Goal: Task Accomplishment & Management: Complete application form

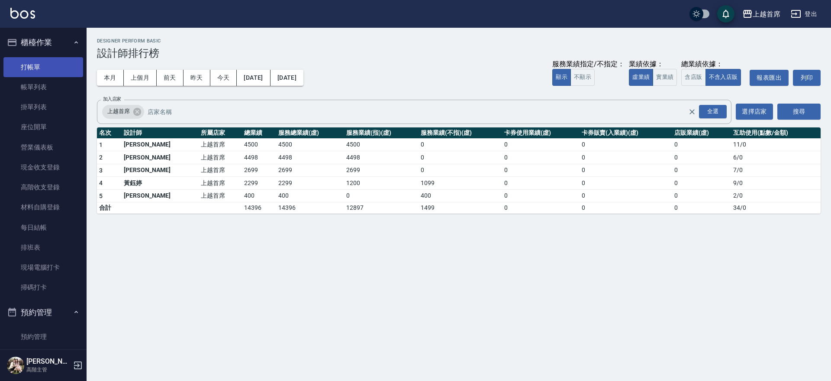
click at [32, 61] on link "打帳單" at bounding box center [43, 67] width 80 height 20
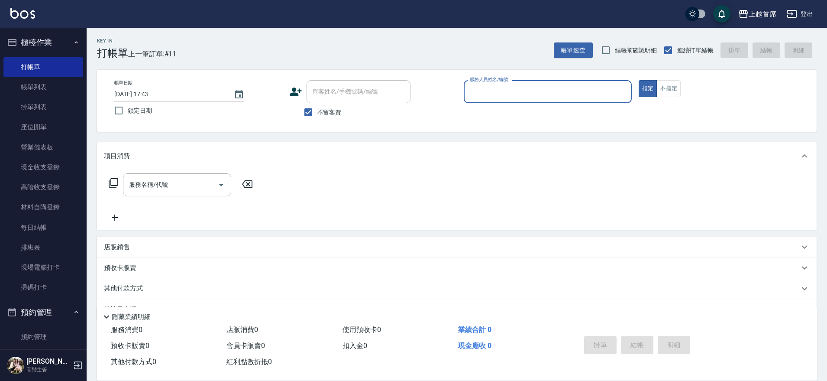
click at [639, 80] on button "指定" at bounding box center [648, 88] width 19 height 17
type button "true"
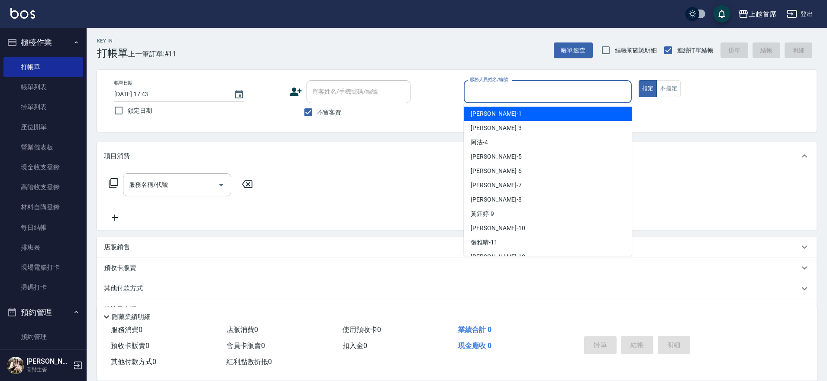
click at [570, 86] on input "服務人員姓名/編號" at bounding box center [548, 91] width 160 height 15
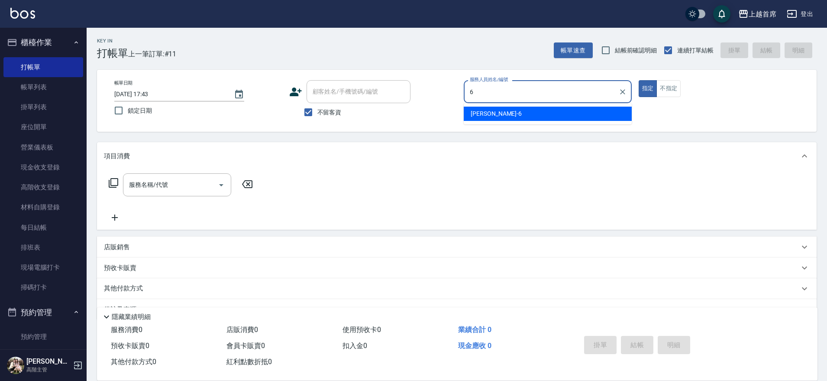
type input "Aki-6"
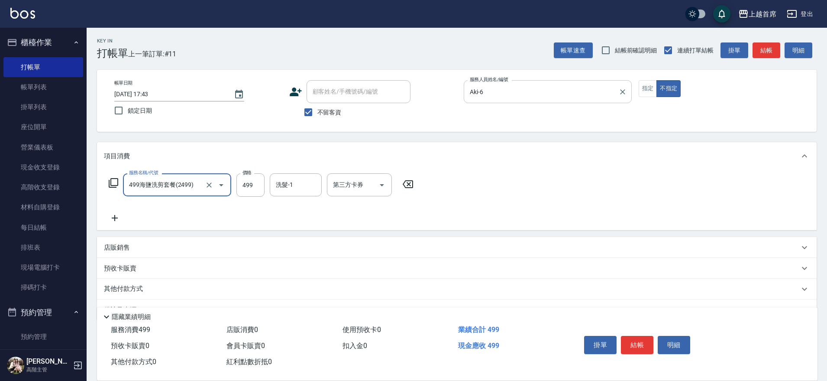
type input "499海鹽洗剪套餐(2499)"
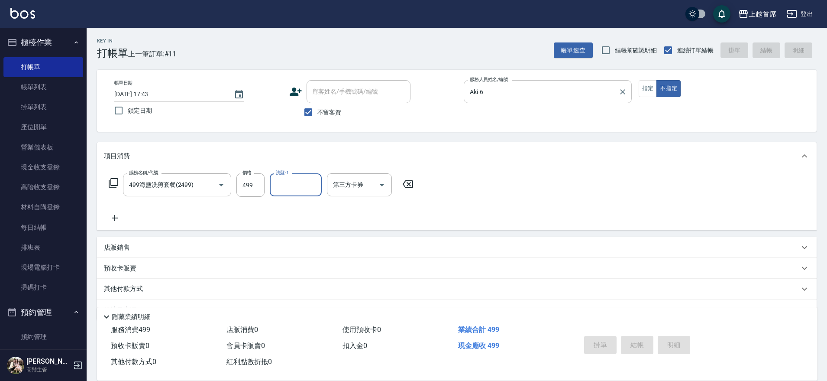
type input "[DATE] 17:44"
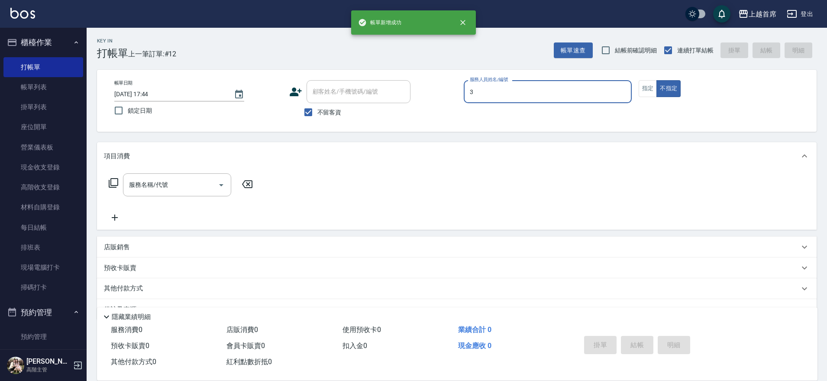
type input "[PERSON_NAME]-3"
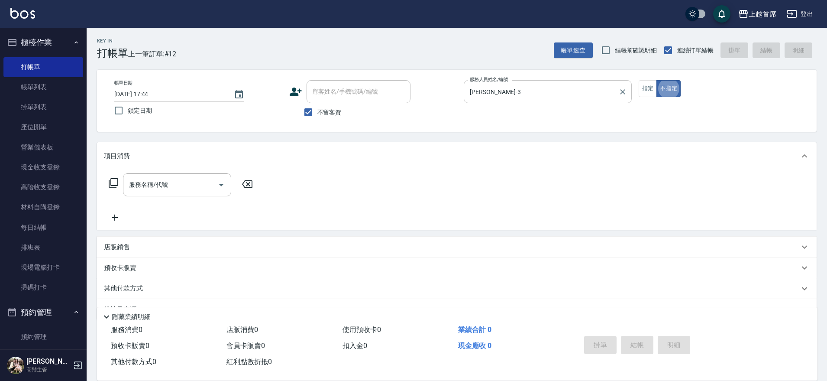
type button "false"
click at [653, 85] on button "指定" at bounding box center [648, 88] width 19 height 17
click at [118, 178] on icon at bounding box center [114, 183] width 10 height 10
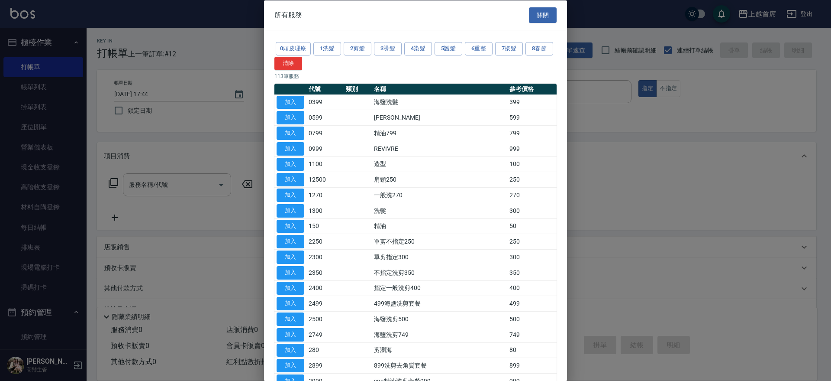
drag, startPoint x: 390, startPoint y: 46, endPoint x: 385, endPoint y: 57, distance: 12.0
click at [389, 48] on button "3燙髮" at bounding box center [388, 48] width 28 height 13
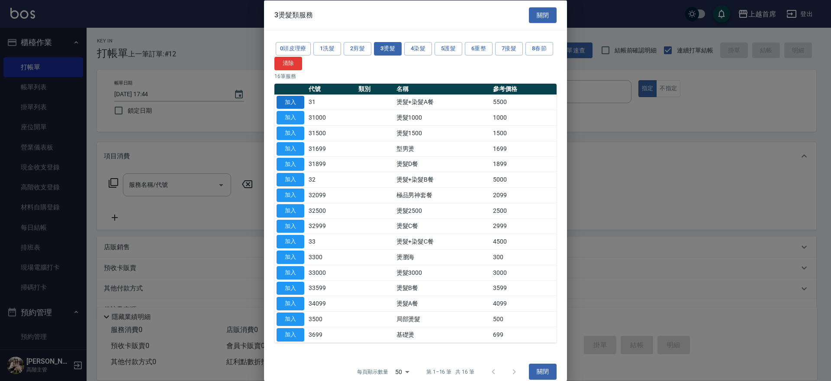
click at [284, 103] on button "加入" at bounding box center [291, 101] width 28 height 13
type input "燙髮+染髮A餐(31)"
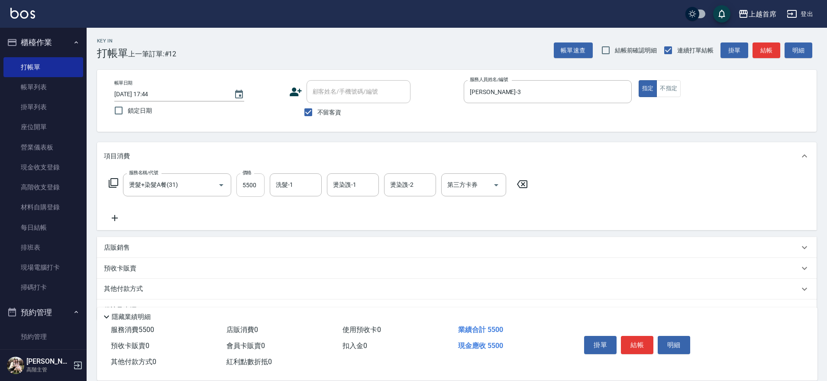
click at [250, 187] on input "5500" at bounding box center [250, 184] width 28 height 23
type input "6000"
type input "[PERSON_NAME]-24"
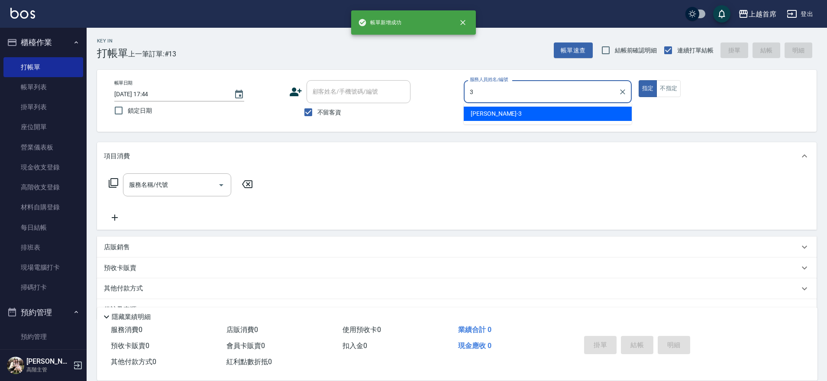
type input "[PERSON_NAME]-3"
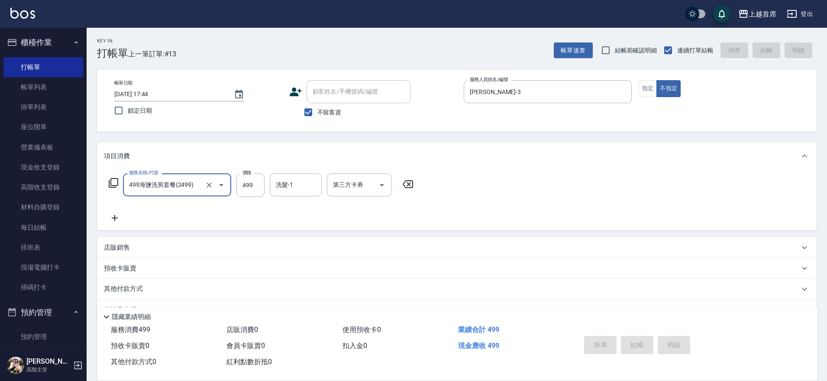
type input "499海鹽洗剪套餐(2499)"
type input "[DATE] 17:45"
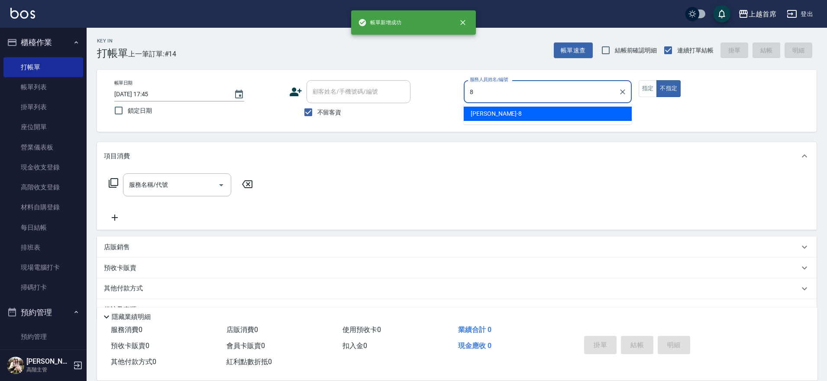
type input "[PERSON_NAME]好-8"
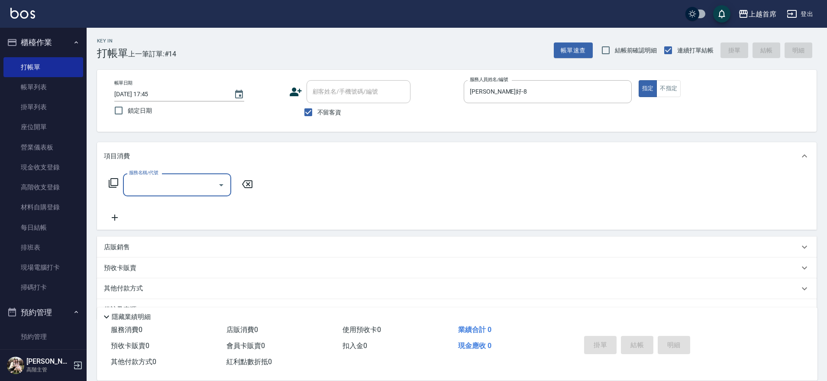
click at [115, 182] on icon at bounding box center [113, 183] width 10 height 10
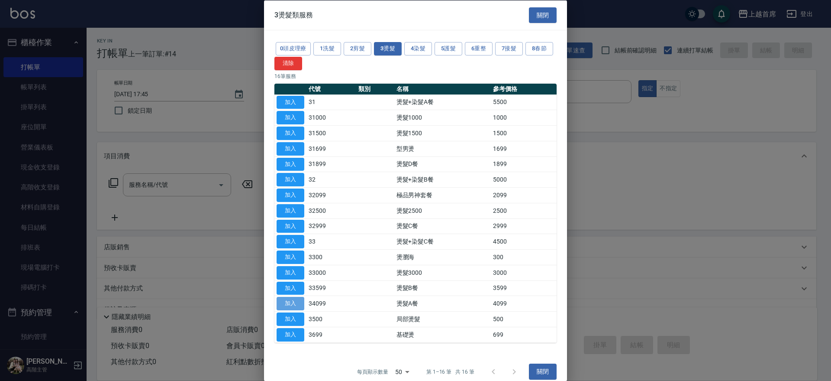
click at [294, 301] on button "加入" at bounding box center [291, 303] width 28 height 13
type input "燙髮A餐(34099)"
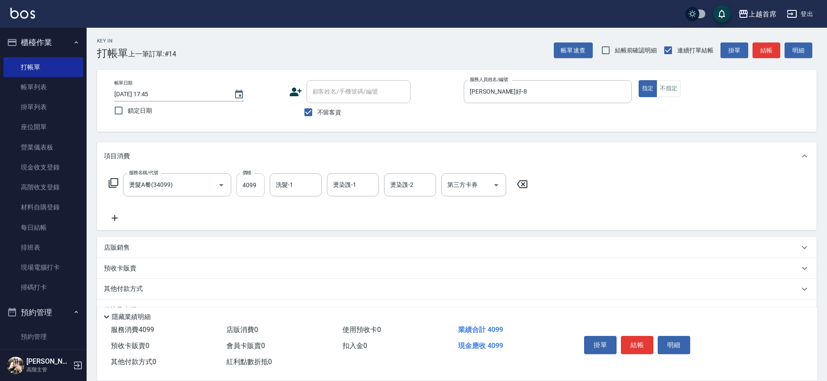
click at [253, 186] on input "4099" at bounding box center [250, 184] width 28 height 23
type input "4200"
type input "[PERSON_NAME]-16"
type input "Aki-6"
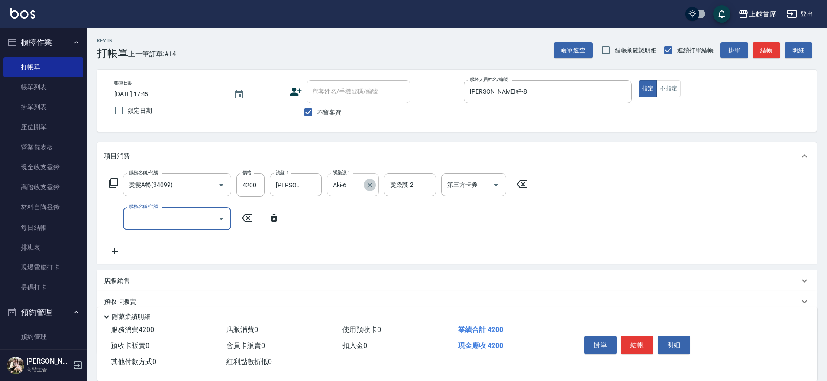
click at [370, 182] on icon "Clear" at bounding box center [369, 185] width 9 height 9
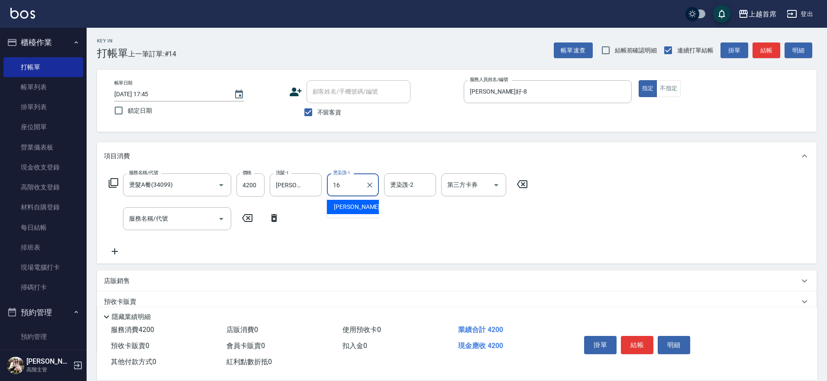
type input "[PERSON_NAME]-16"
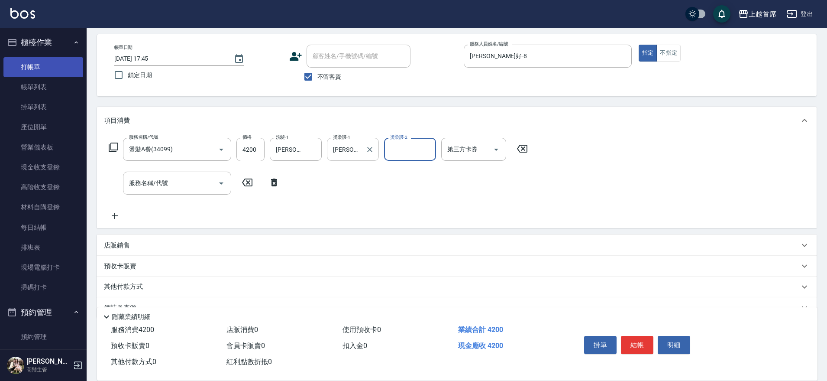
scroll to position [54, 0]
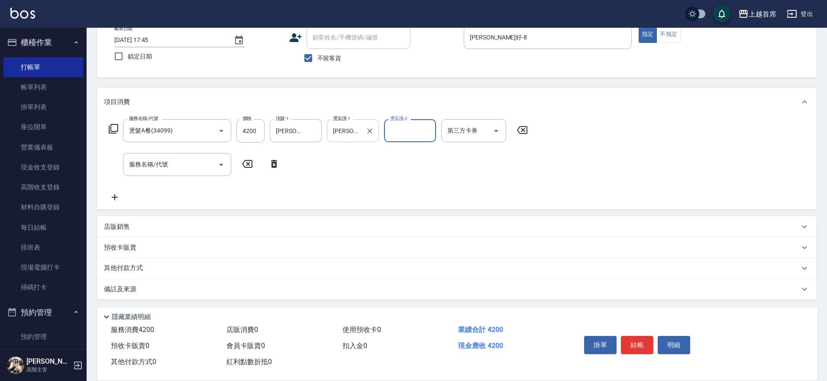
click at [108, 129] on div "服務名稱/代號 燙髮A餐(34099) 服務名稱/代號 價格 4200 價格 洗髮-1 [PERSON_NAME]-16 洗髮-1 燙染謢-1 [PERSON…" at bounding box center [318, 130] width 429 height 23
click at [116, 132] on icon at bounding box center [113, 128] width 10 height 10
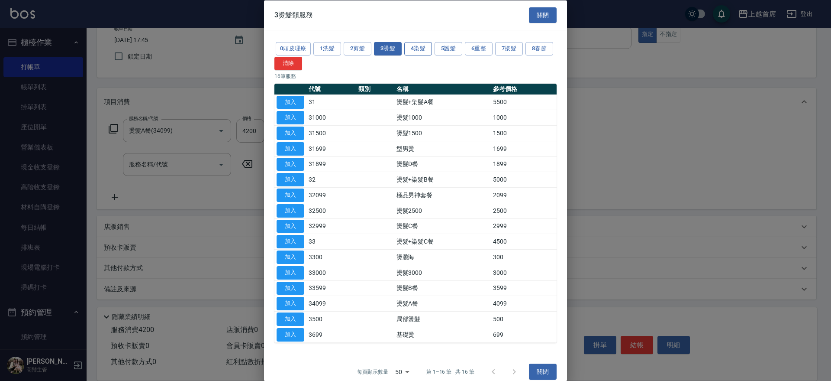
drag, startPoint x: 421, startPoint y: 45, endPoint x: 425, endPoint y: 48, distance: 4.7
click at [422, 45] on button "4染髮" at bounding box center [418, 48] width 28 height 13
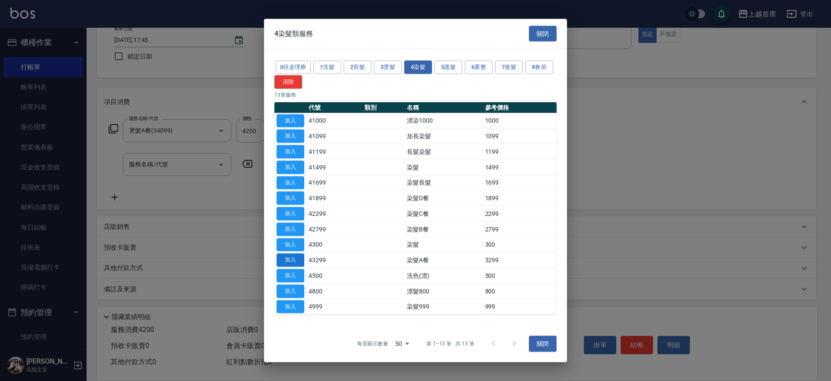
click at [293, 257] on button "加入" at bounding box center [291, 259] width 28 height 13
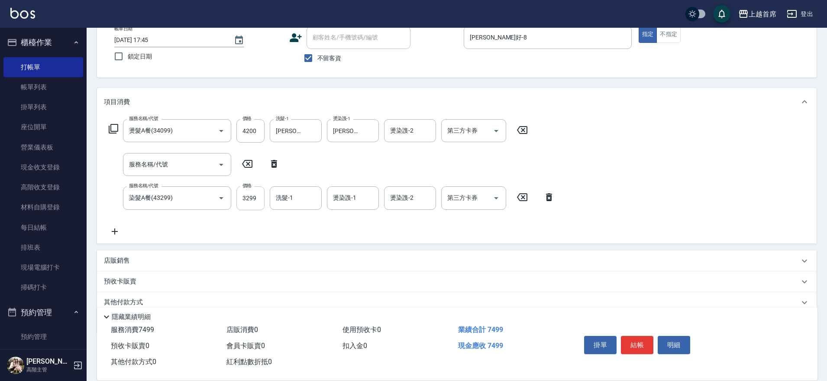
click at [251, 197] on input "3299" at bounding box center [250, 197] width 28 height 23
type input "12600"
type input "[PERSON_NAME]-16"
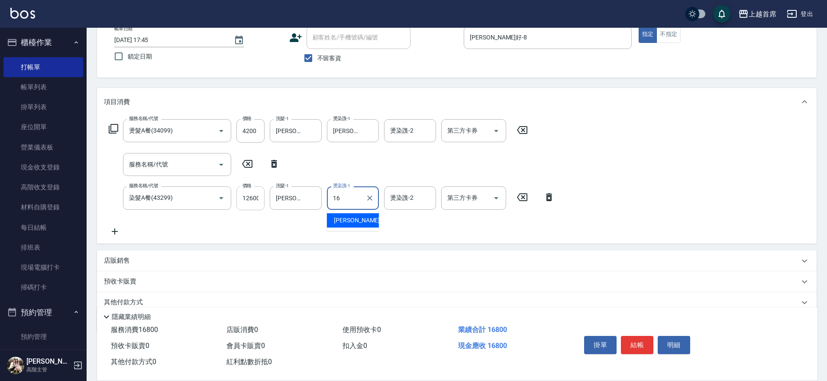
type input "[PERSON_NAME]-16"
click at [637, 343] on button "結帳" at bounding box center [637, 345] width 32 height 18
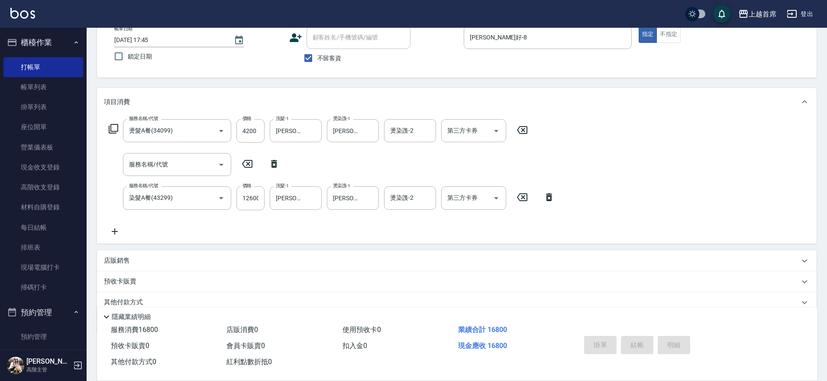
type input "[DATE] 17:46"
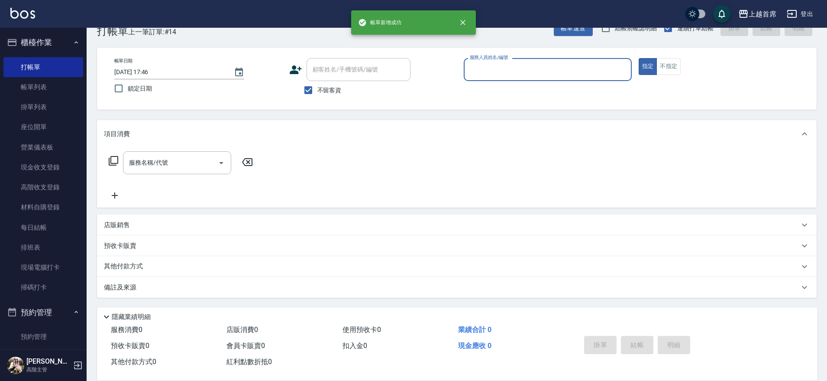
scroll to position [22, 0]
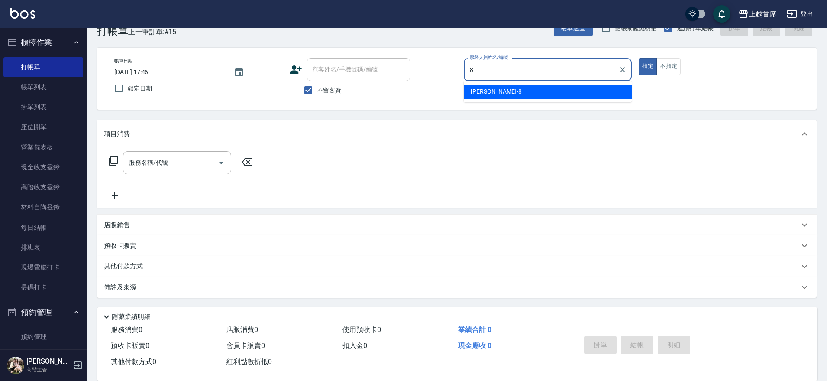
type input "[PERSON_NAME]好-8"
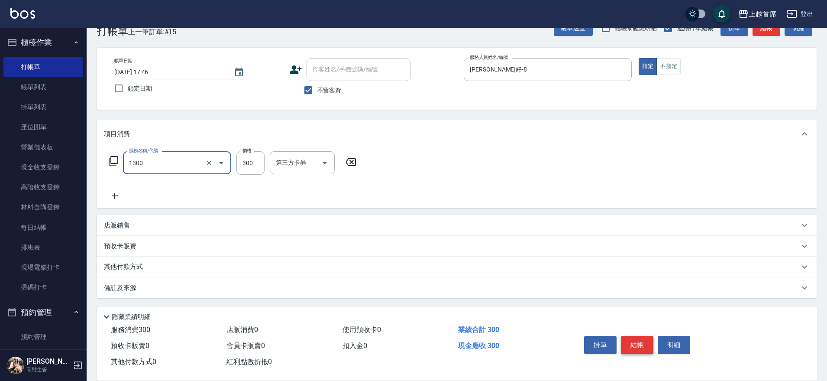
type input "洗髮(1300)"
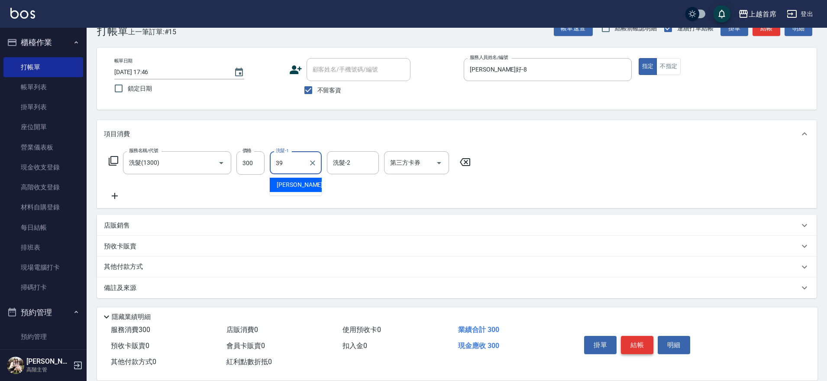
type input "[PERSON_NAME]-39"
